Goal: Task Accomplishment & Management: Use online tool/utility

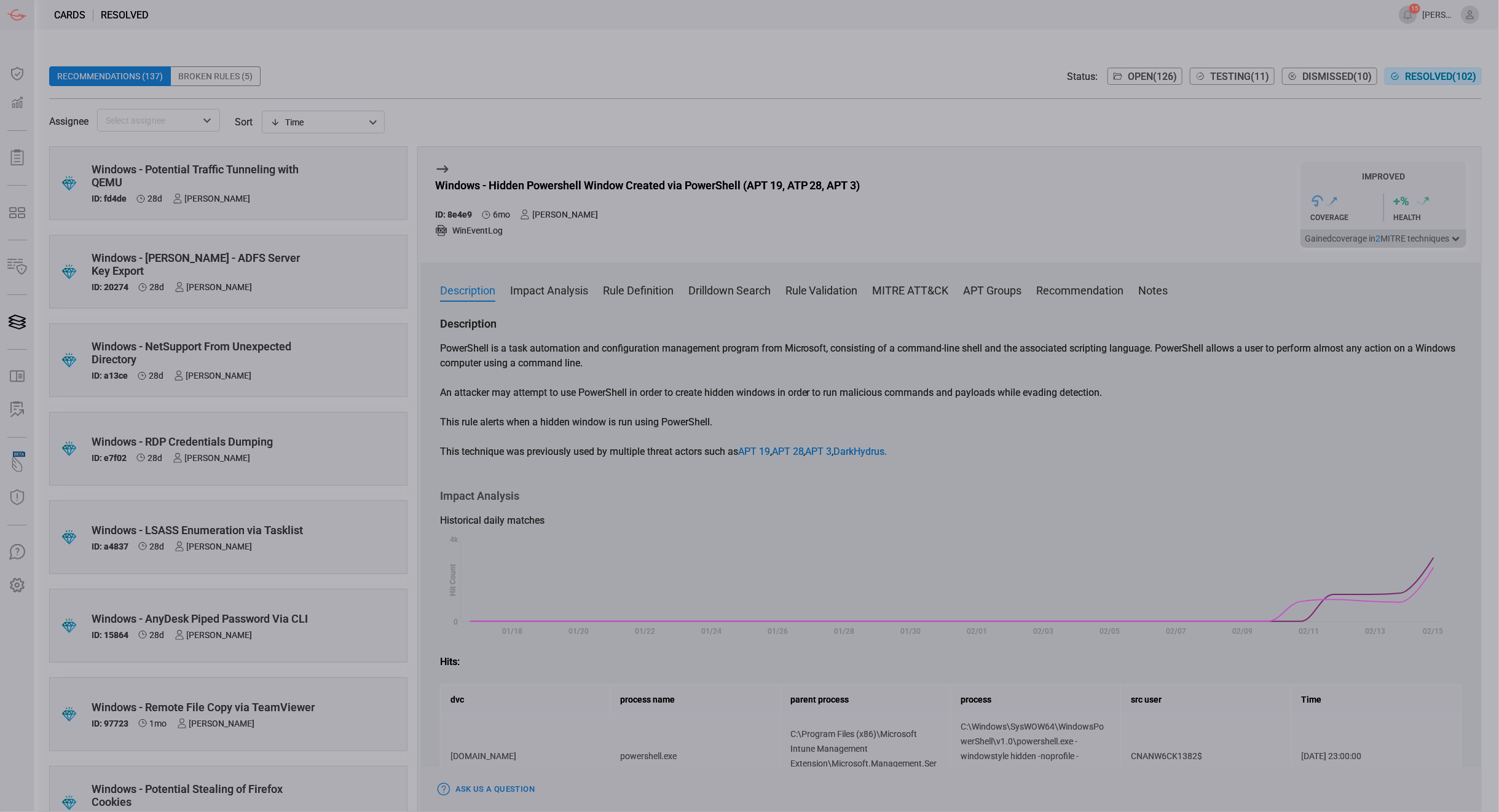
click at [1441, 76] on span "Resolved ( 102 )" at bounding box center [1441, 76] width 71 height 11
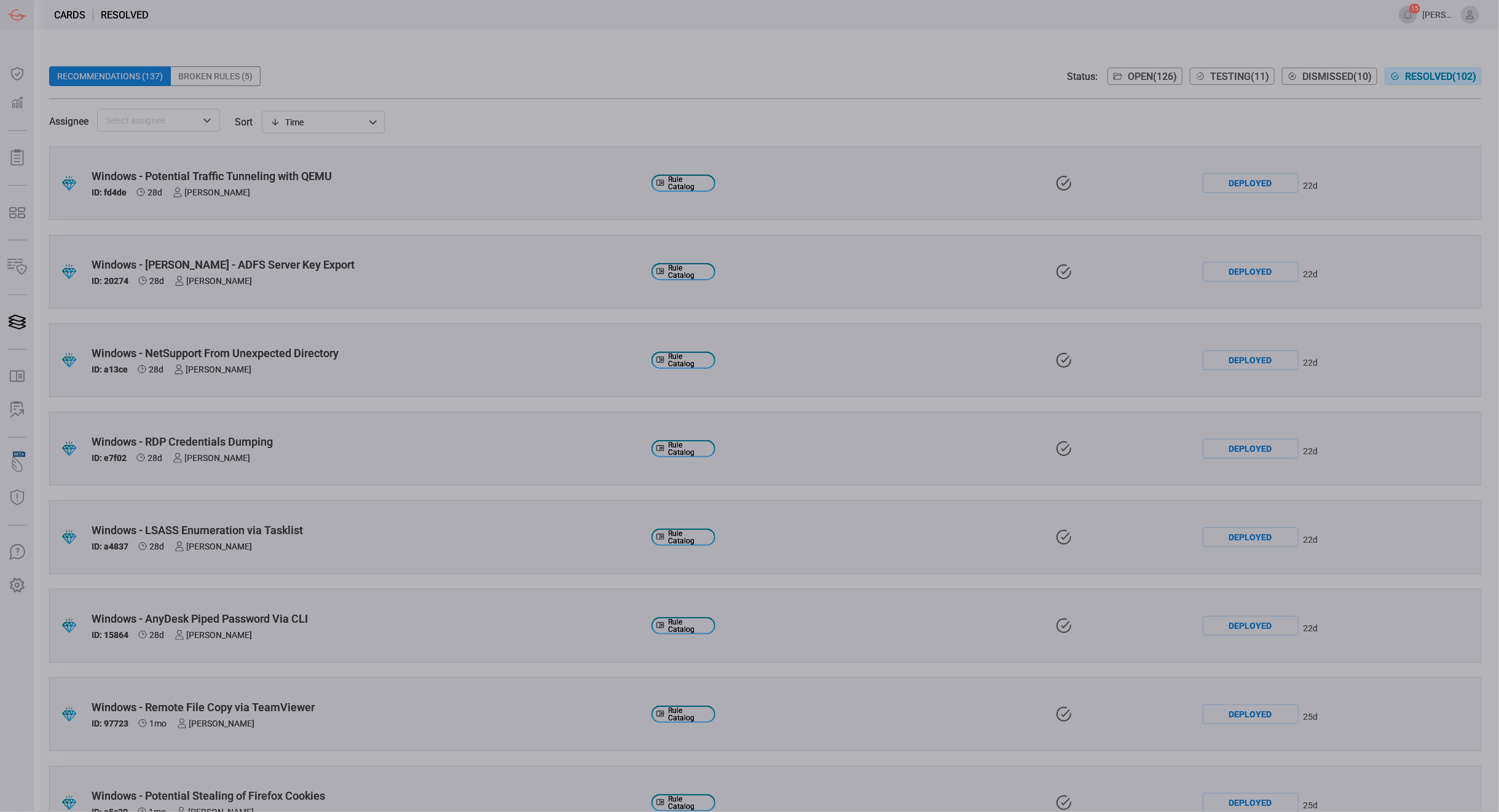
click at [333, 124] on div "Time visibleUpdateTime ​" at bounding box center [323, 122] width 123 height 23
click at [333, 124] on div at bounding box center [749, 406] width 1499 height 812
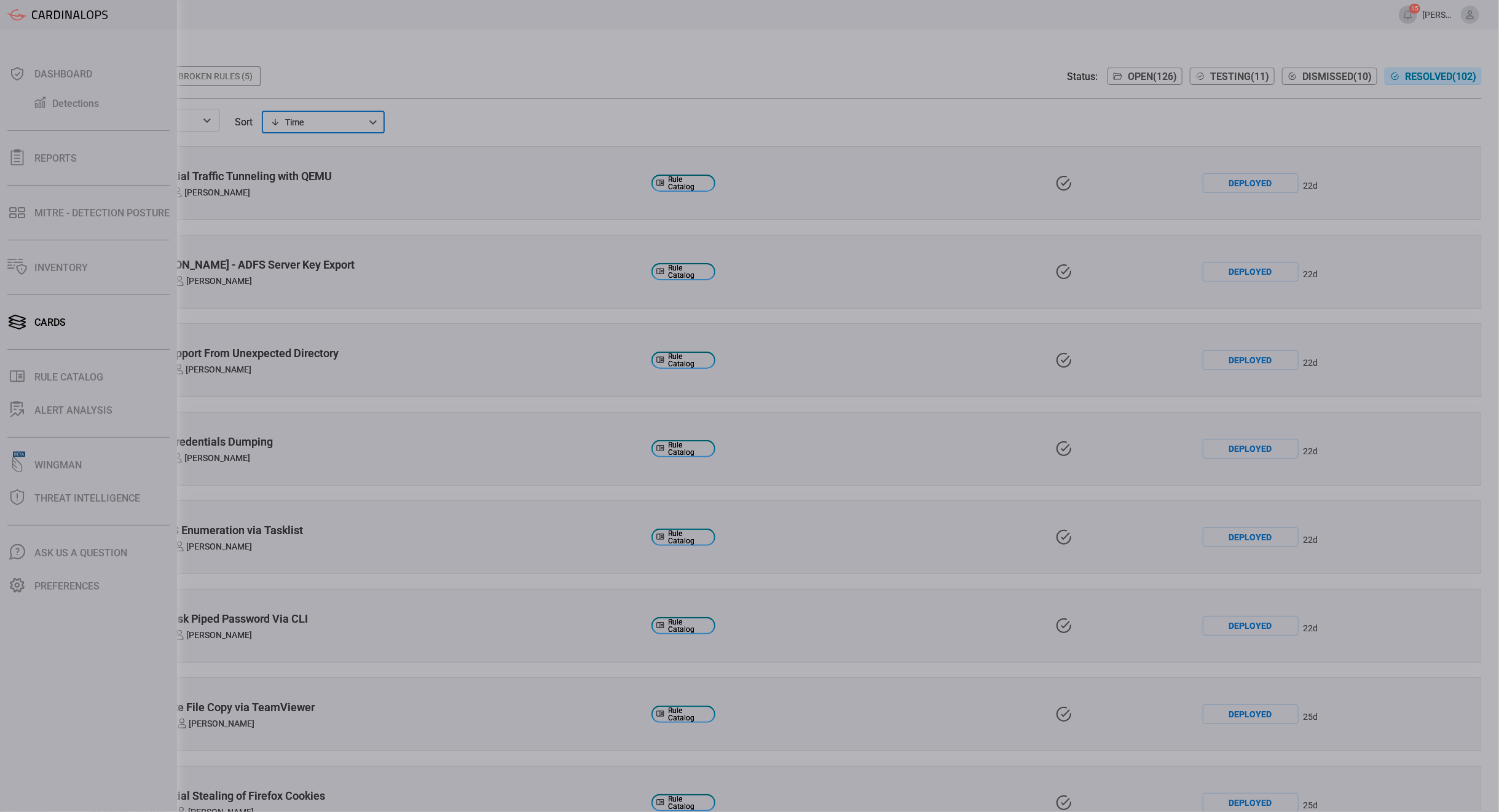
click at [73, 141] on div "Dashboard Detections Reports MITRE - Detection Posture Inventory Cards .st0_rul…" at bounding box center [88, 420] width 177 height 782
click at [72, 154] on div "Reports" at bounding box center [55, 158] width 43 height 11
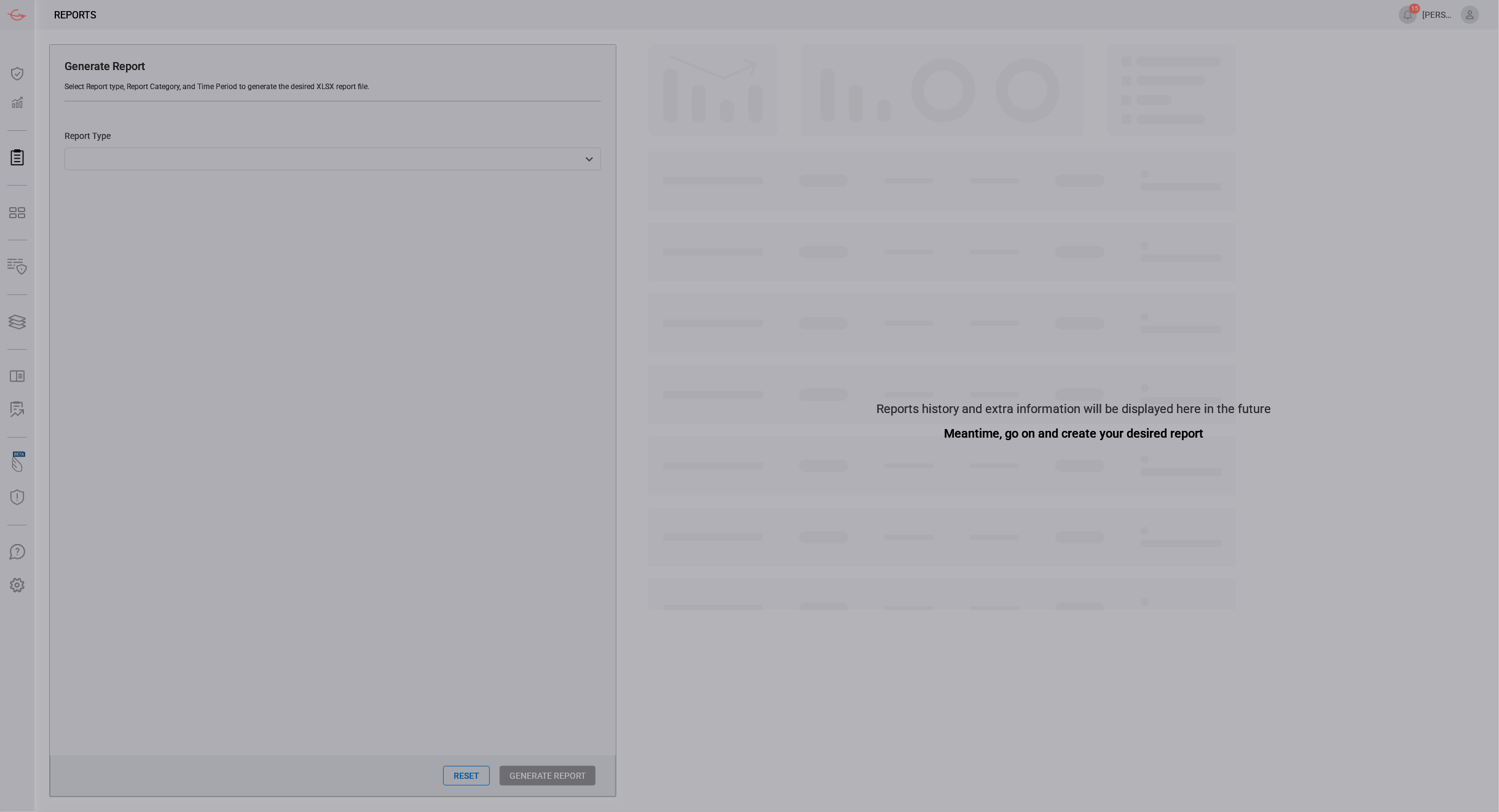
click at [130, 157] on div "​ ​" at bounding box center [332, 159] width 537 height 23
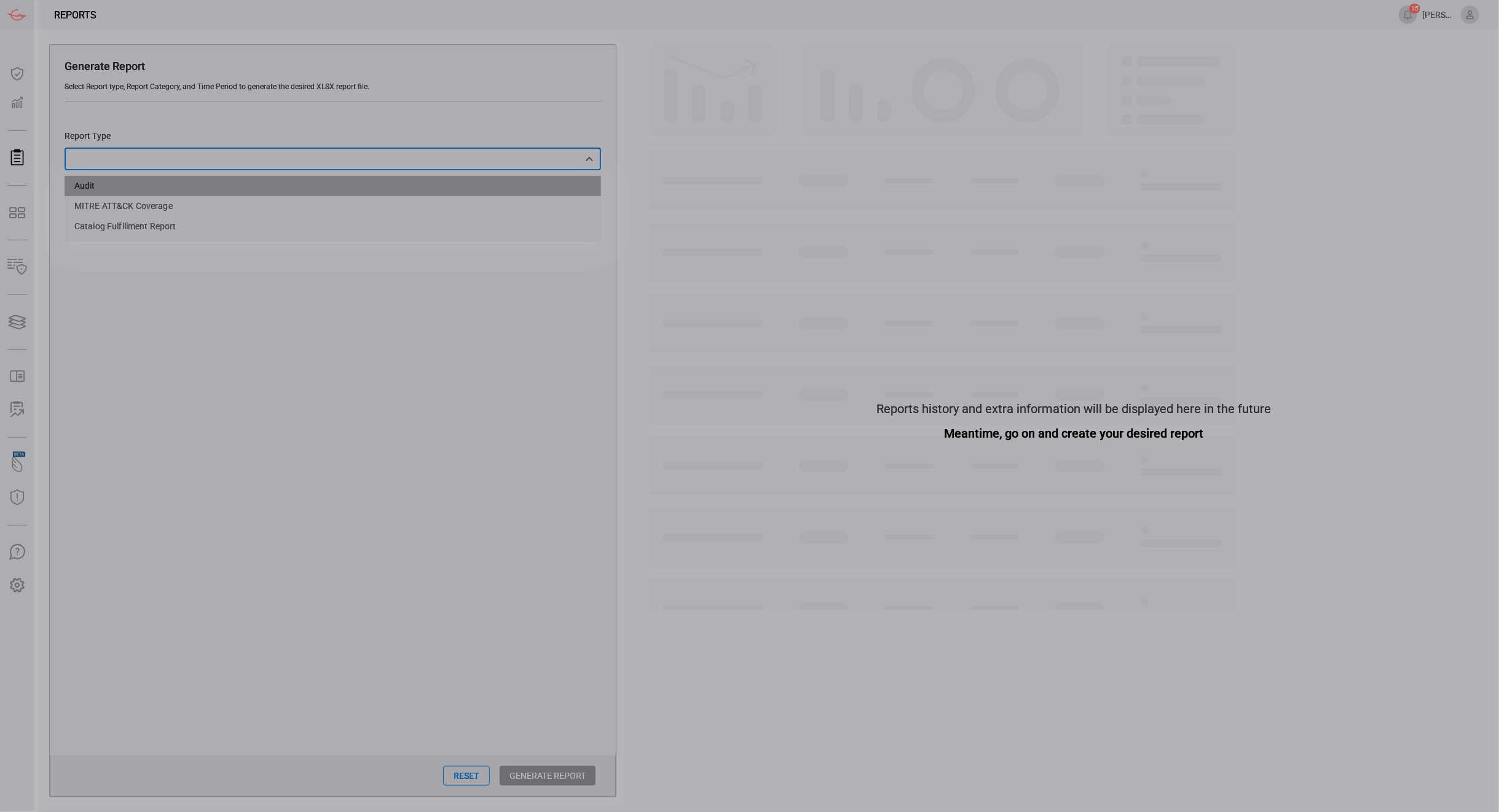
click at [123, 183] on li "Audit" at bounding box center [332, 186] width 537 height 20
type input "Audit"
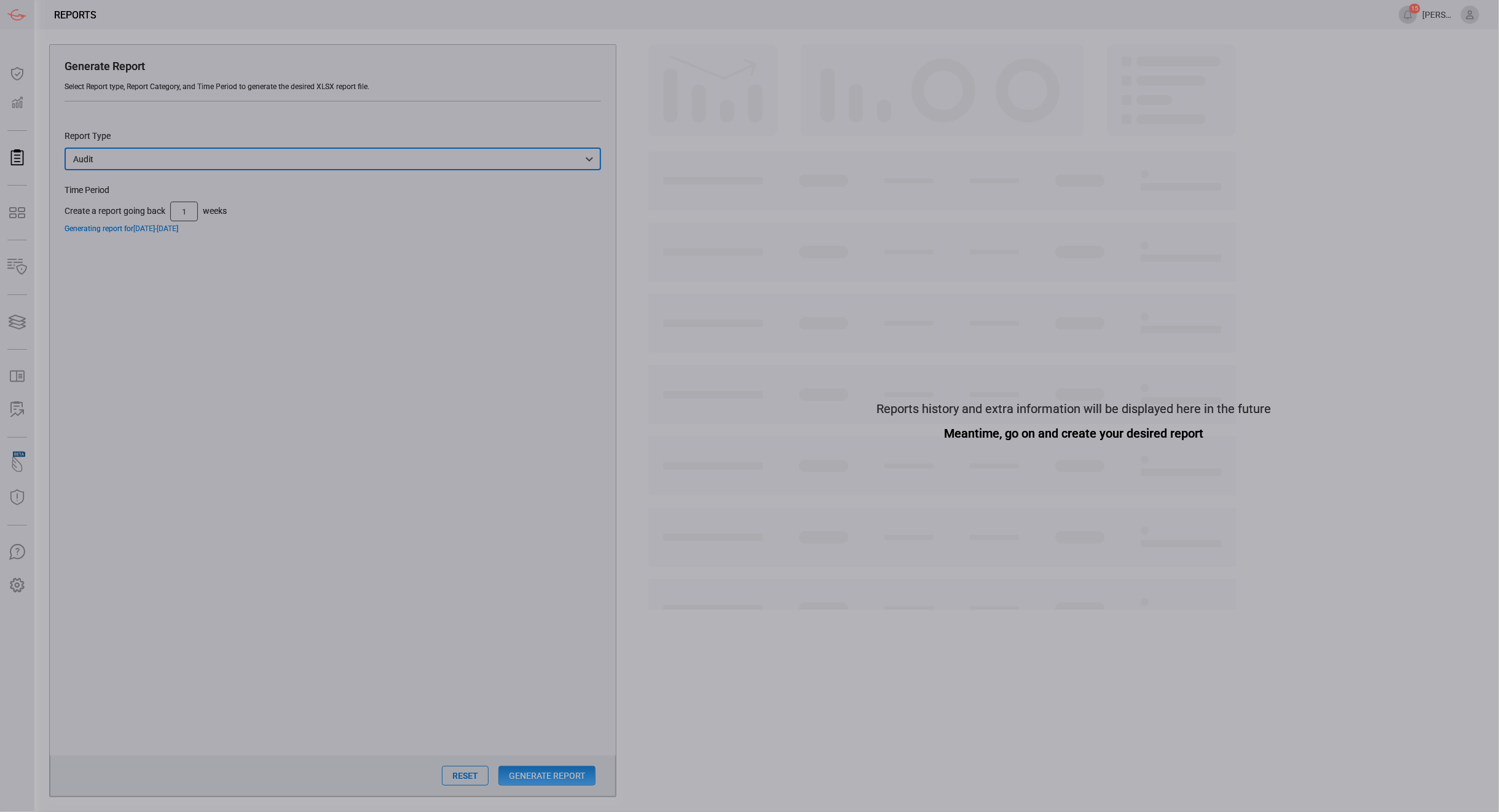
click at [194, 209] on input "1" at bounding box center [183, 211] width 27 height 20
type input "2"
click at [565, 772] on button "Generate Report" at bounding box center [547, 775] width 97 height 20
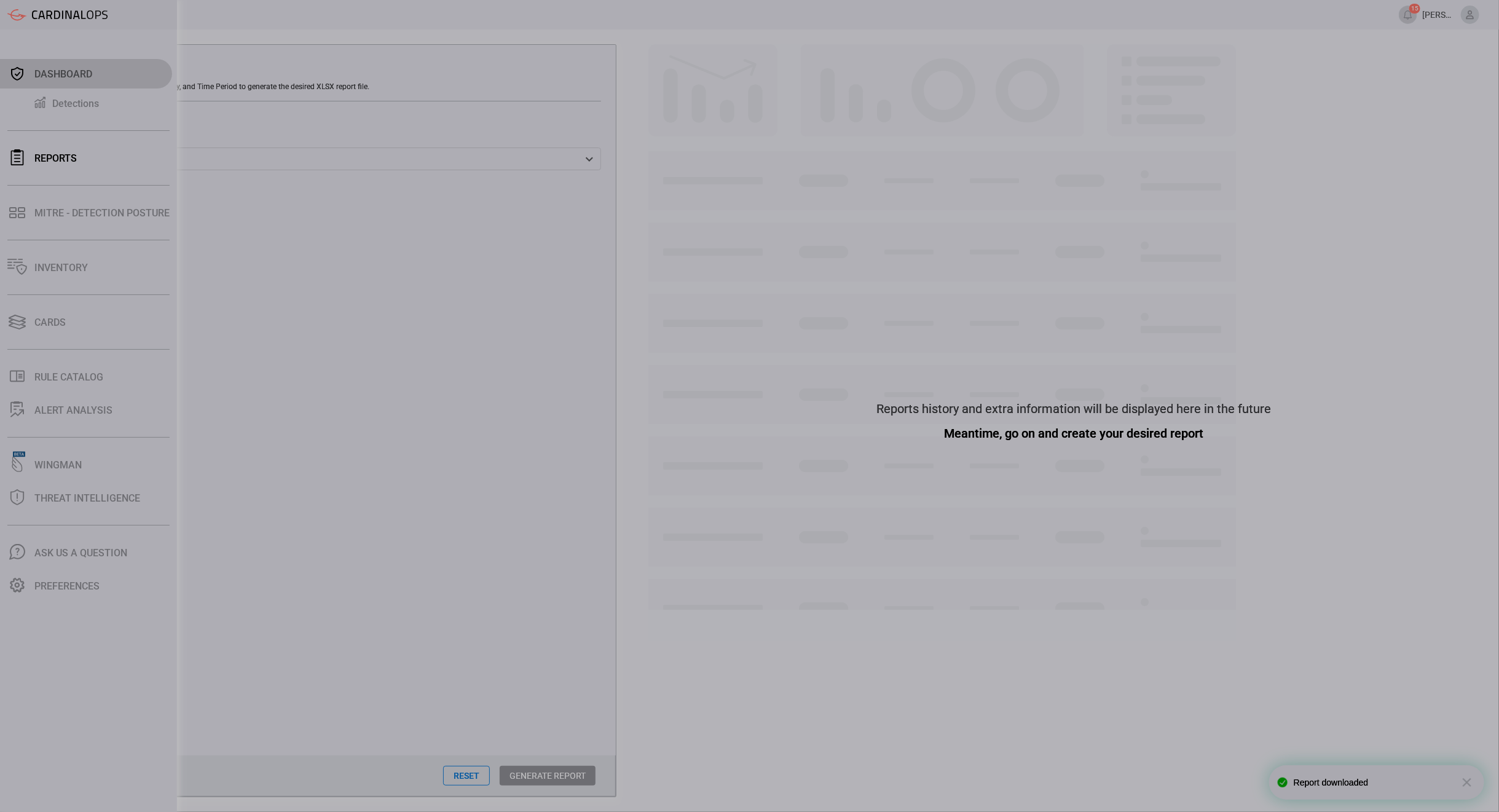
click at [60, 69] on div "Dashboard" at bounding box center [63, 74] width 58 height 11
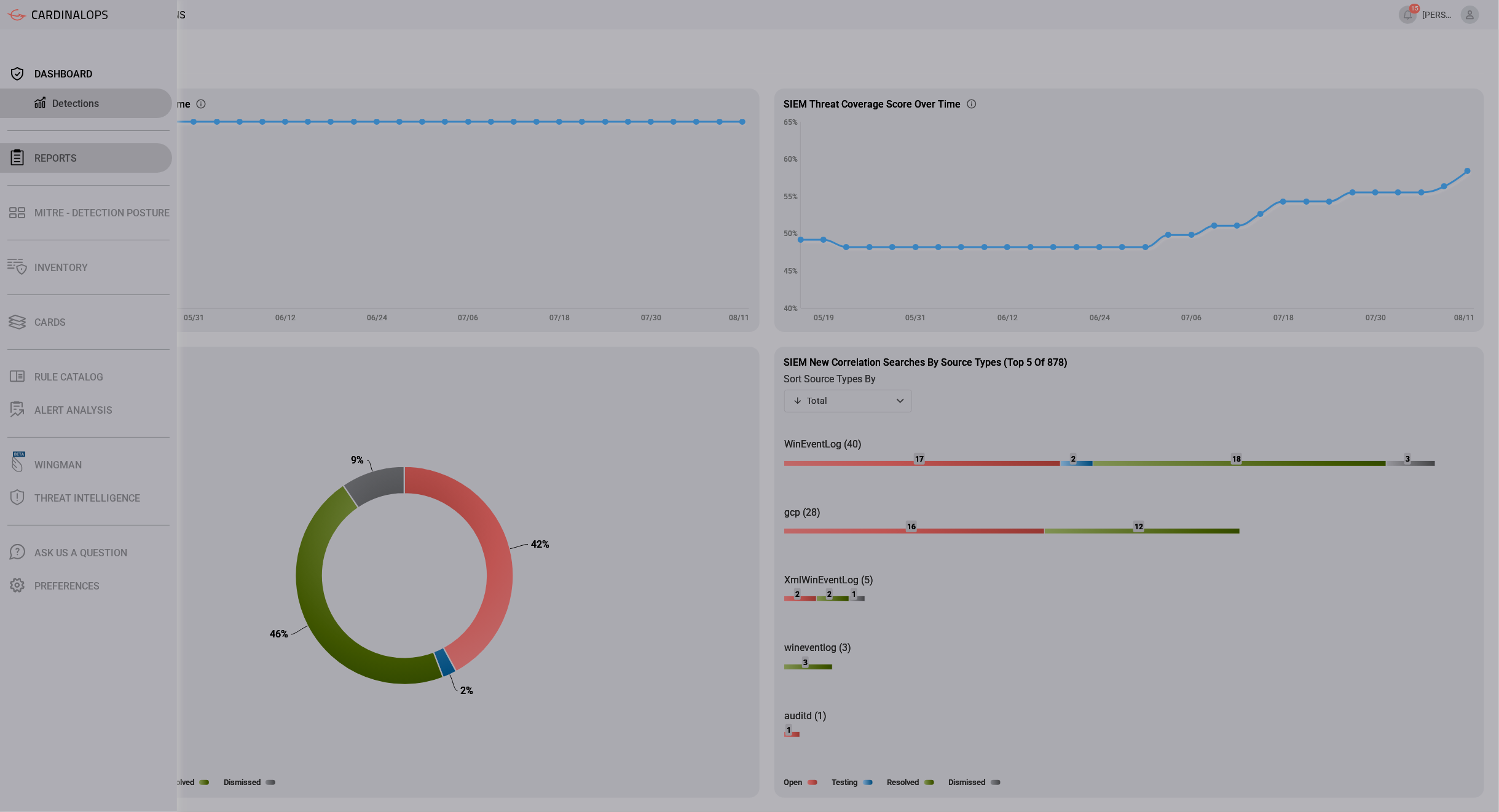
click at [45, 160] on div "Reports" at bounding box center [55, 158] width 43 height 11
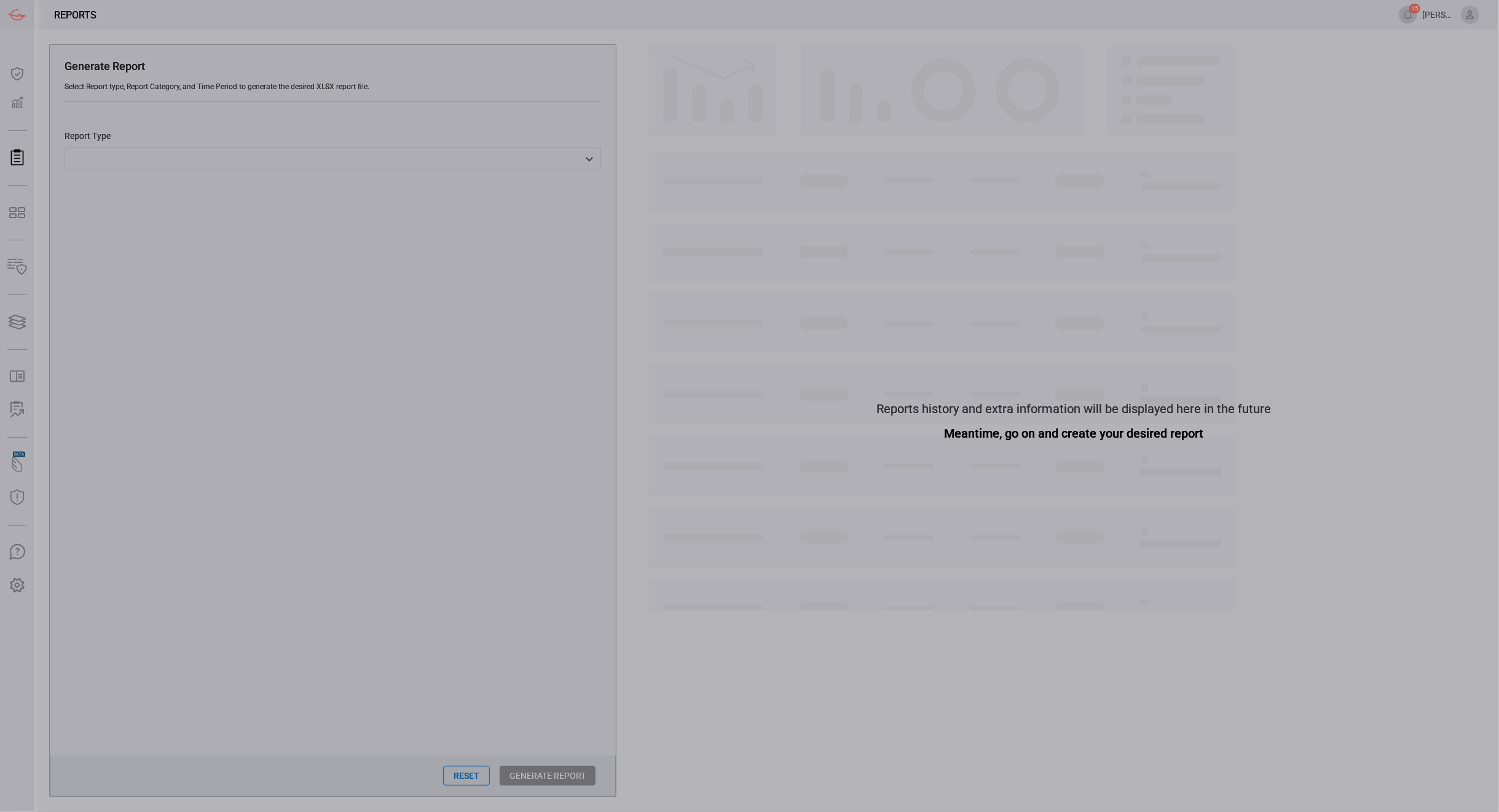
click at [428, 170] on div "​ ​" at bounding box center [332, 159] width 537 height 23
click at [204, 18] on div at bounding box center [749, 406] width 1499 height 812
click at [341, 163] on div "​ Audit MITRE ATT&CK Coverage Catalog fulfillment report ​" at bounding box center [332, 159] width 537 height 23
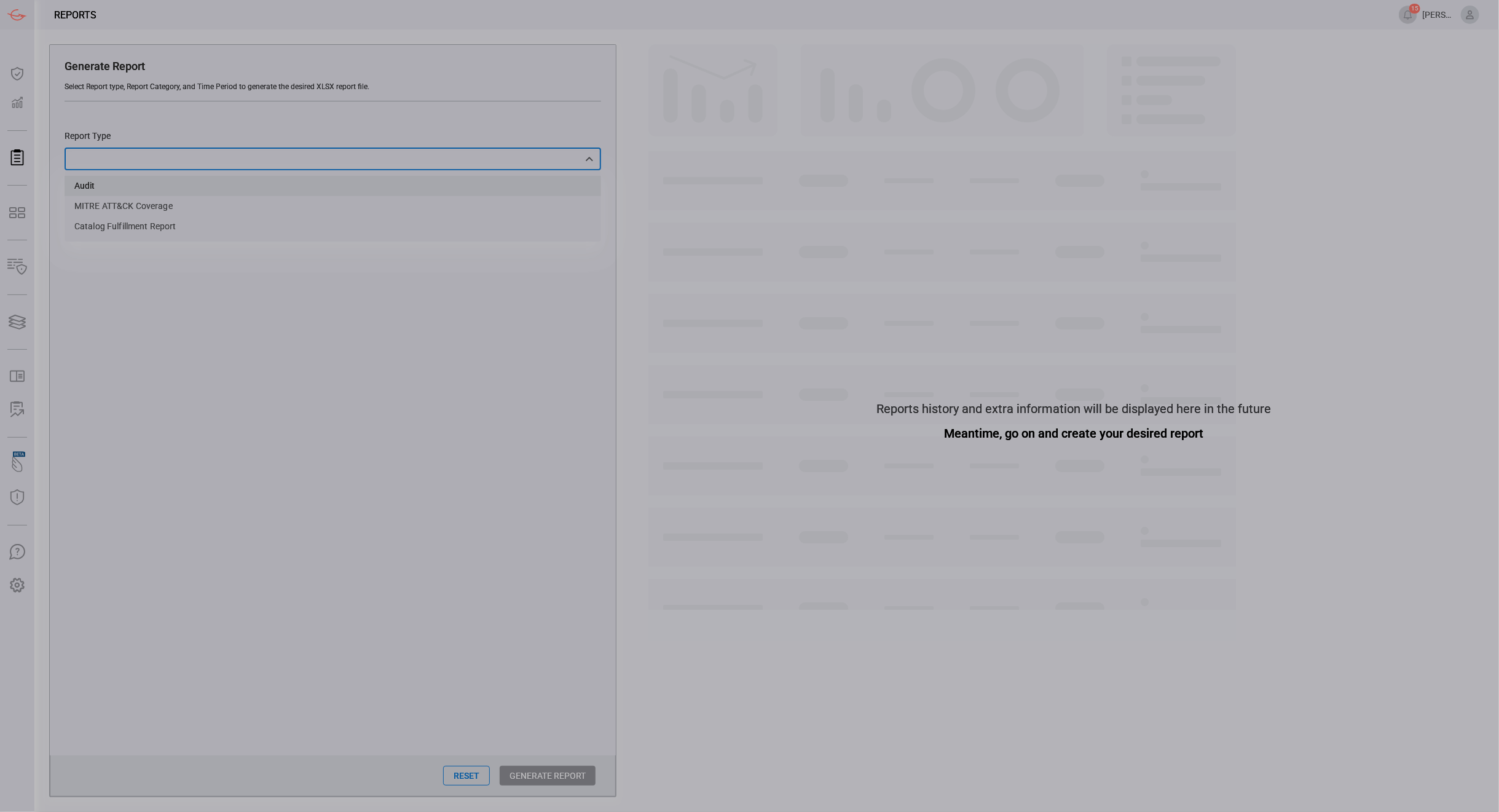
click at [243, 185] on li "Audit" at bounding box center [332, 186] width 537 height 20
type input "Audit"
